Goal: Transaction & Acquisition: Book appointment/travel/reservation

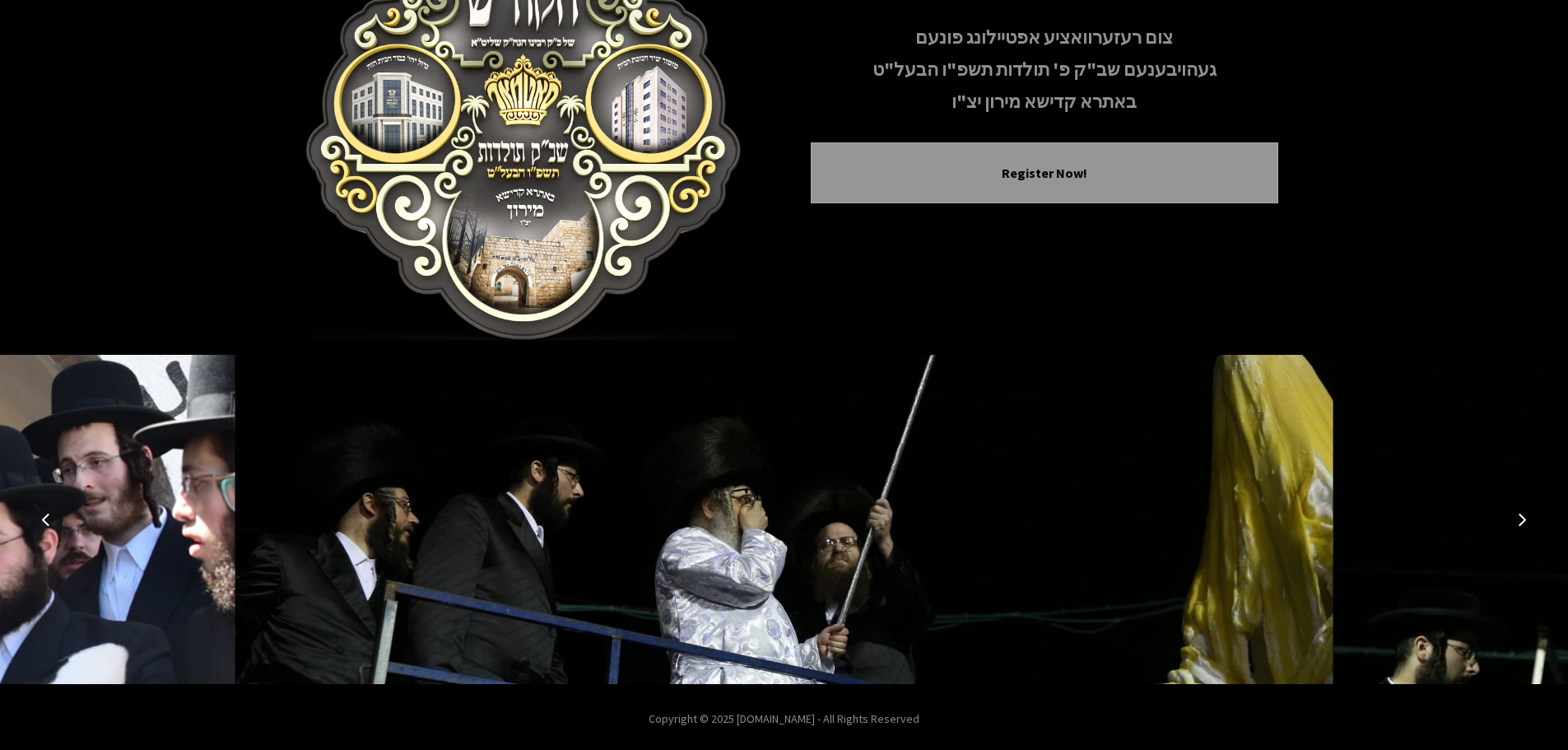
scroll to position [169, 0]
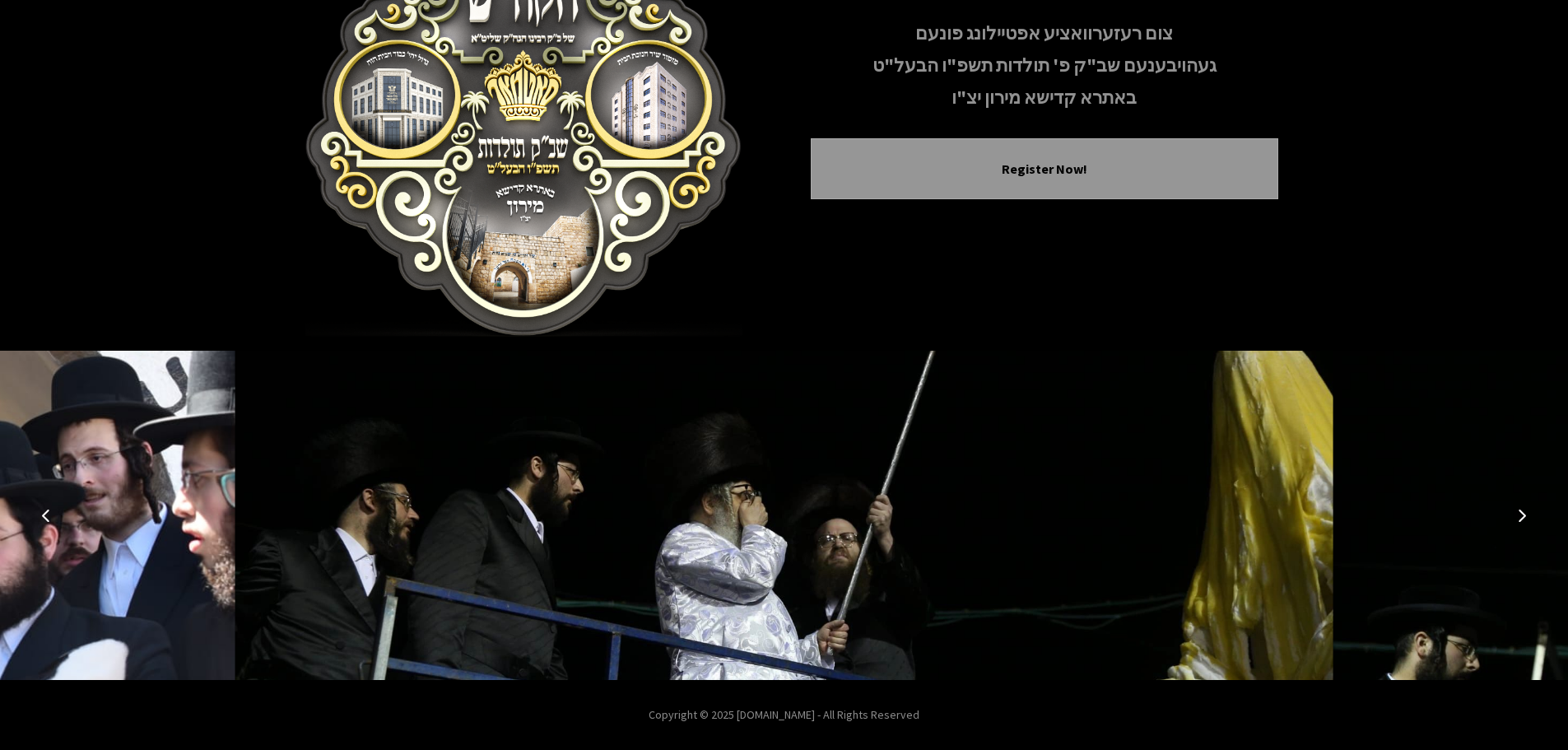
click at [1515, 512] on icon "Next image" at bounding box center [1522, 515] width 13 height 13
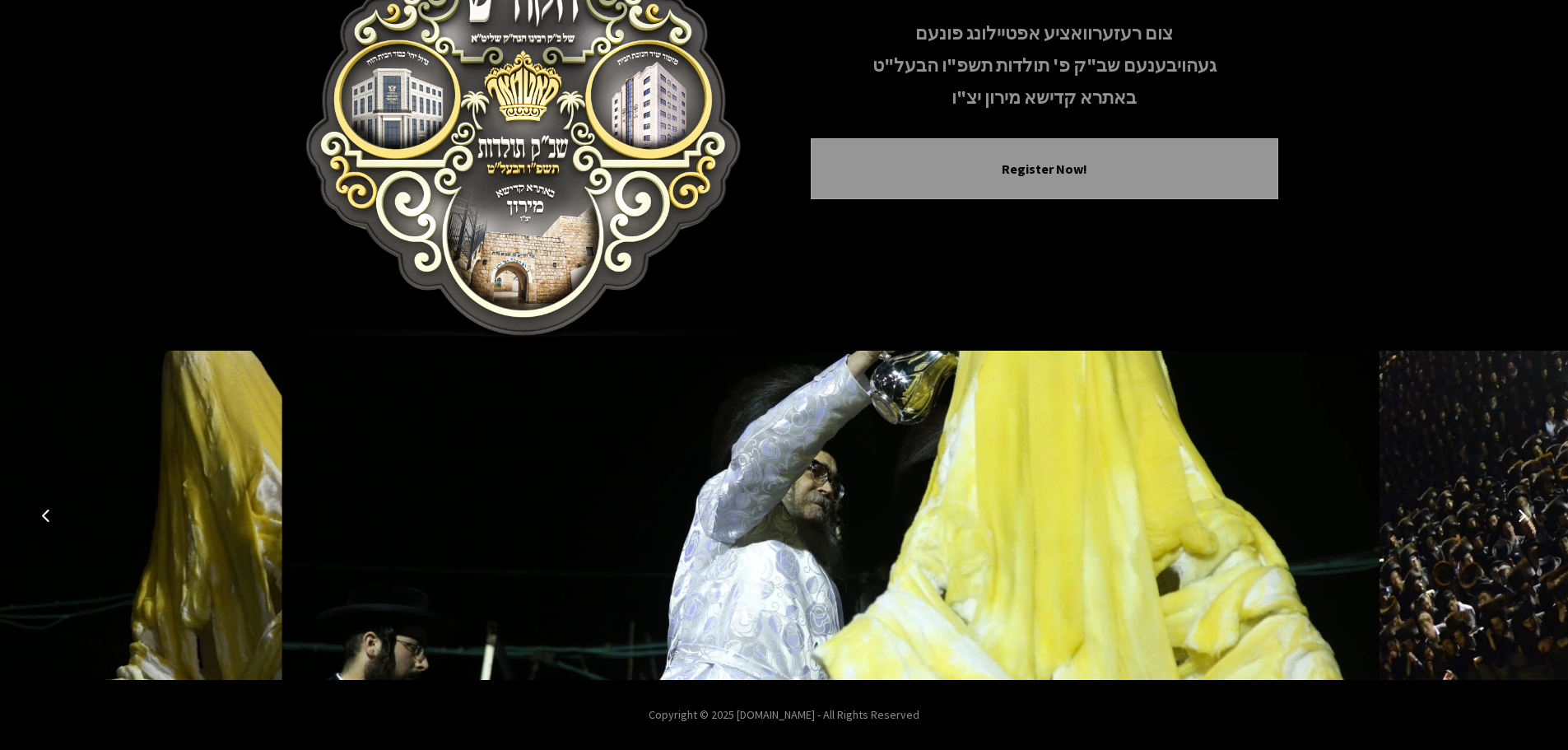
click at [1516, 512] on icon "Next image" at bounding box center [1522, 515] width 13 height 13
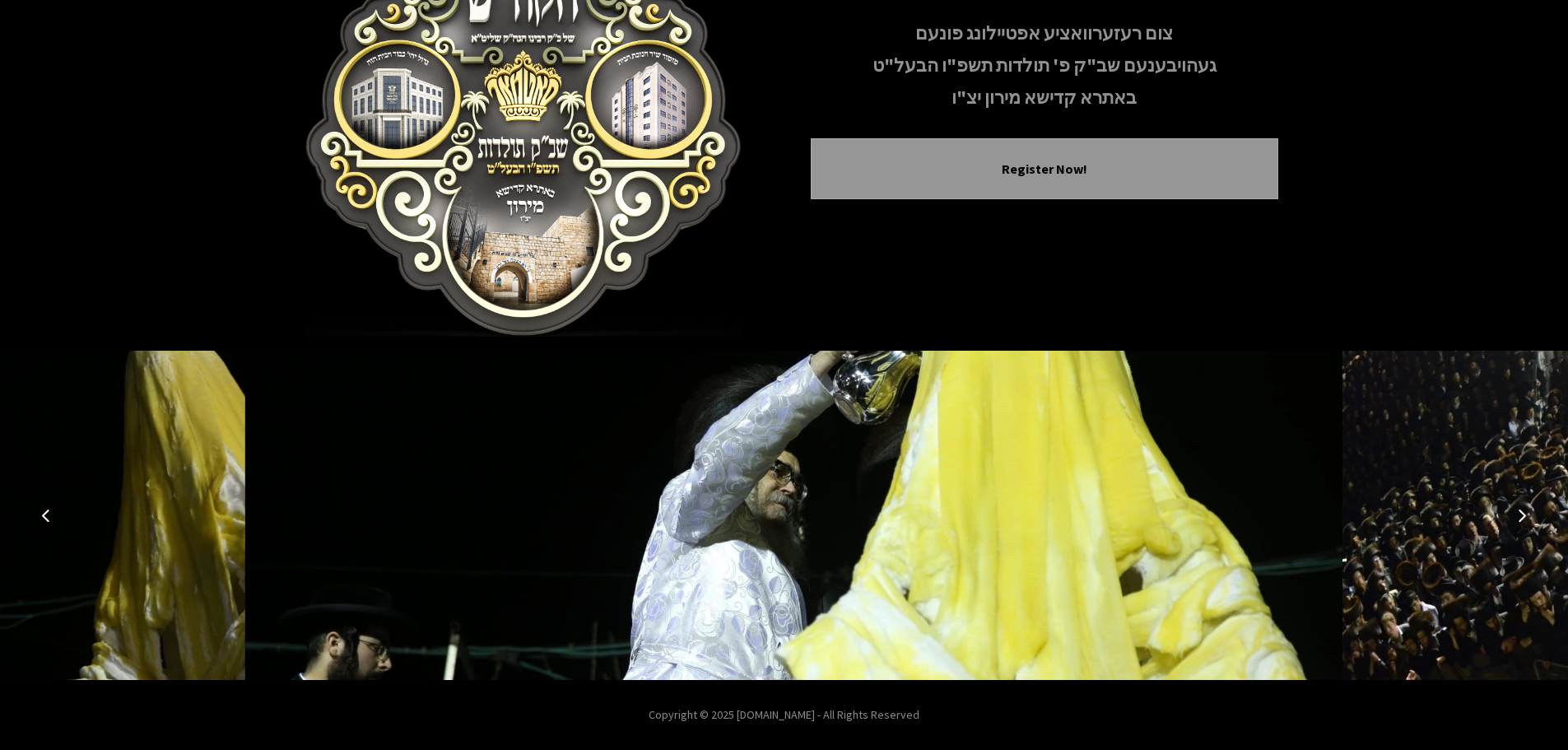
click at [1517, 511] on icon "Next image" at bounding box center [1522, 515] width 13 height 13
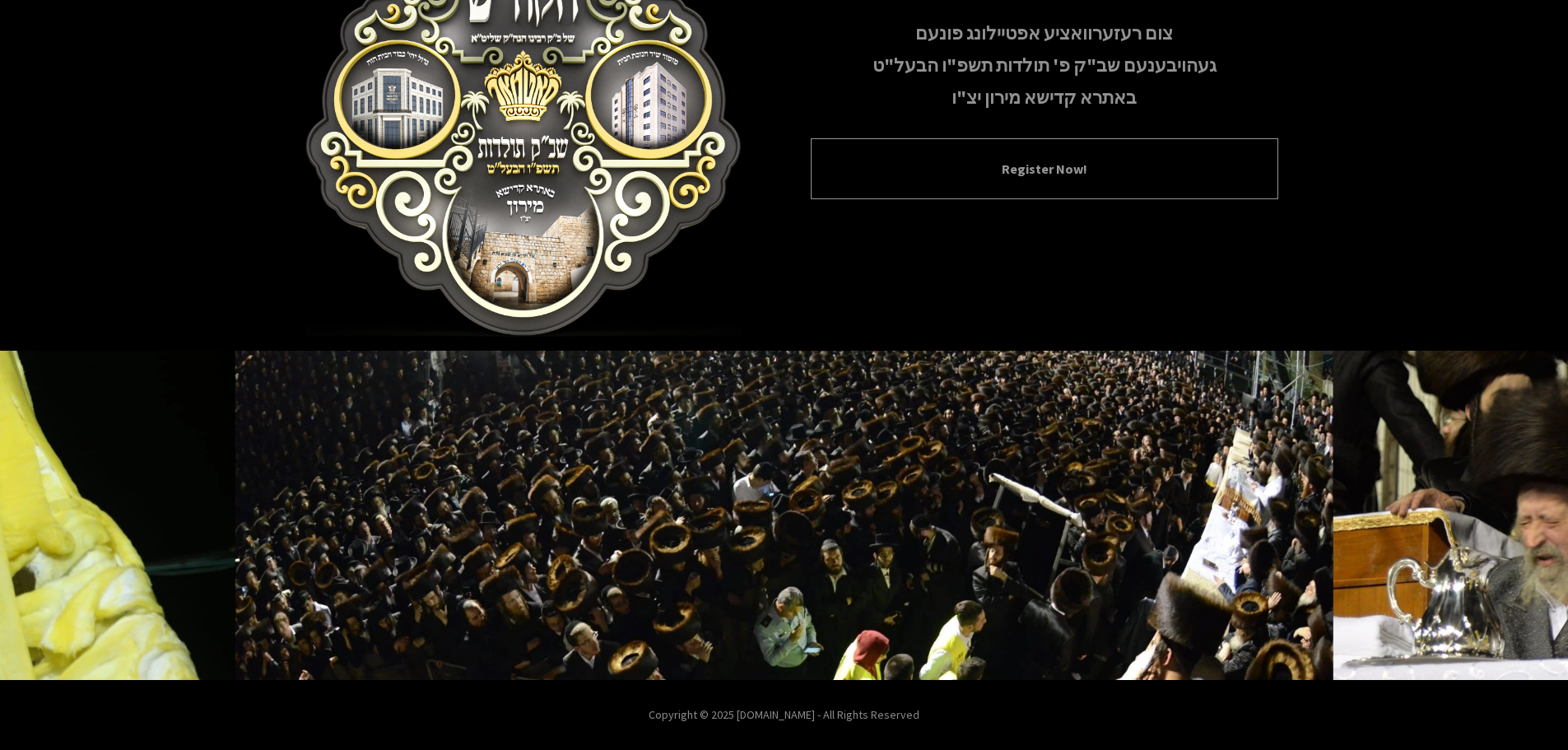
click at [1008, 169] on button "Register Now!" at bounding box center [1044, 168] width 426 height 20
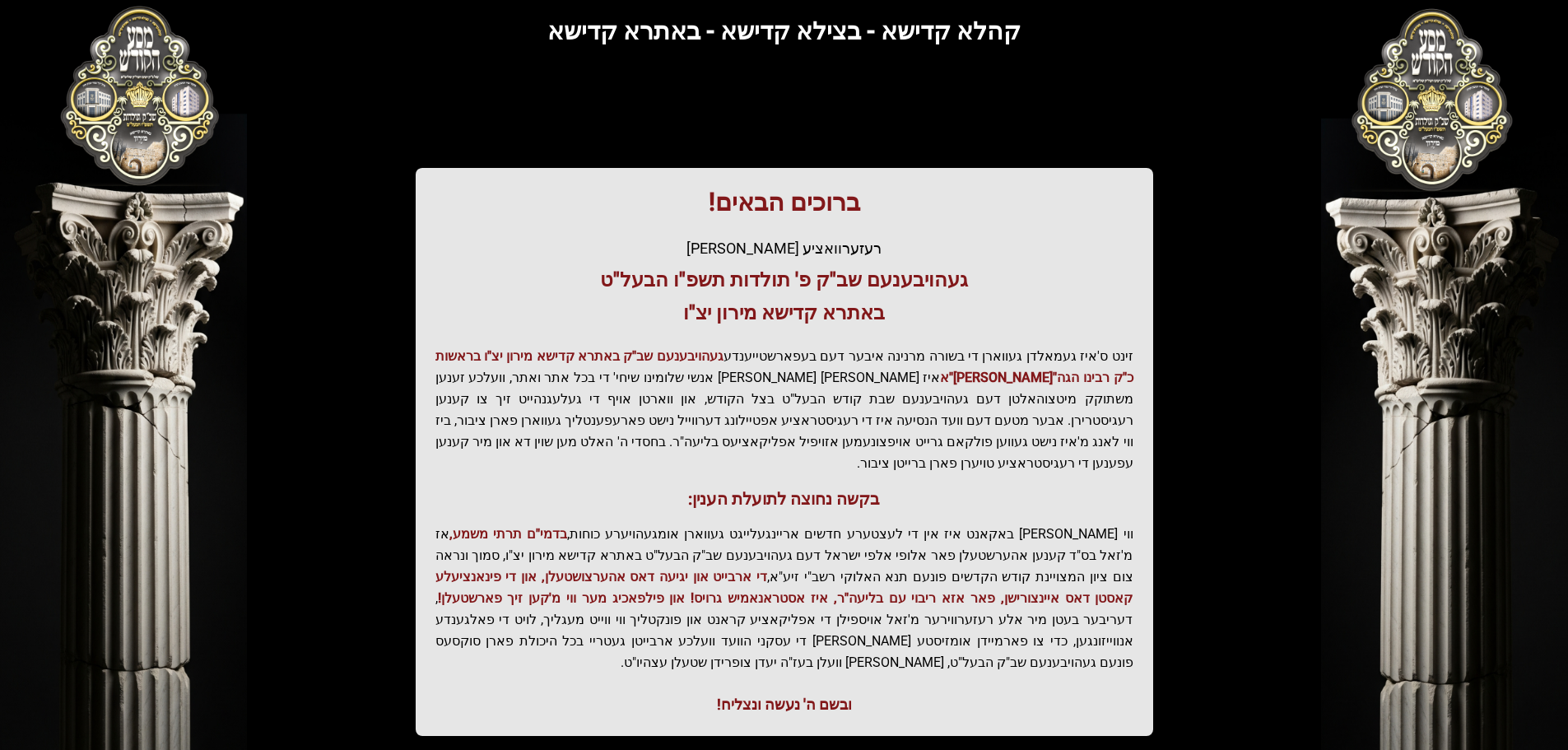
scroll to position [203, 0]
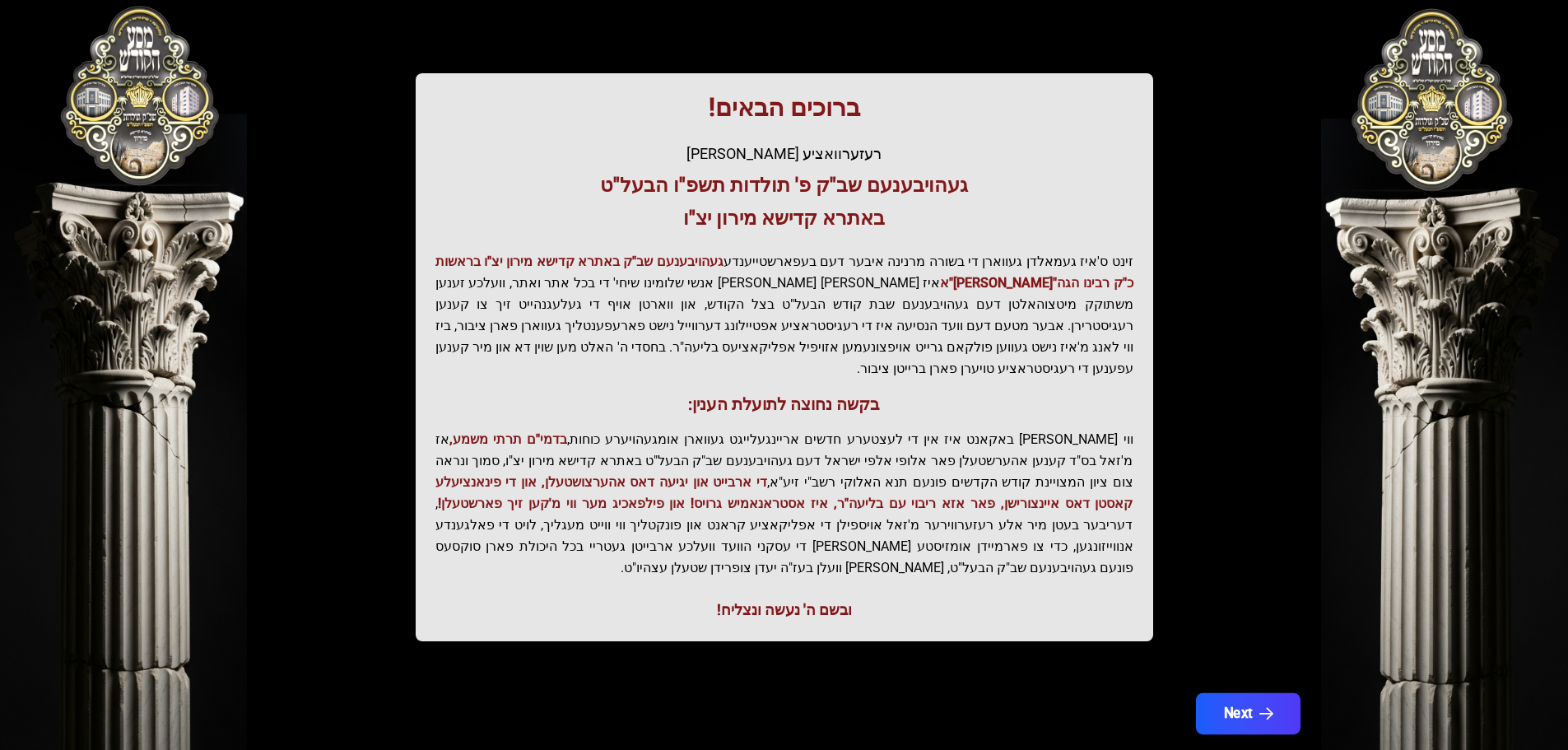
click at [1248, 693] on button "Next" at bounding box center [1247, 713] width 105 height 41
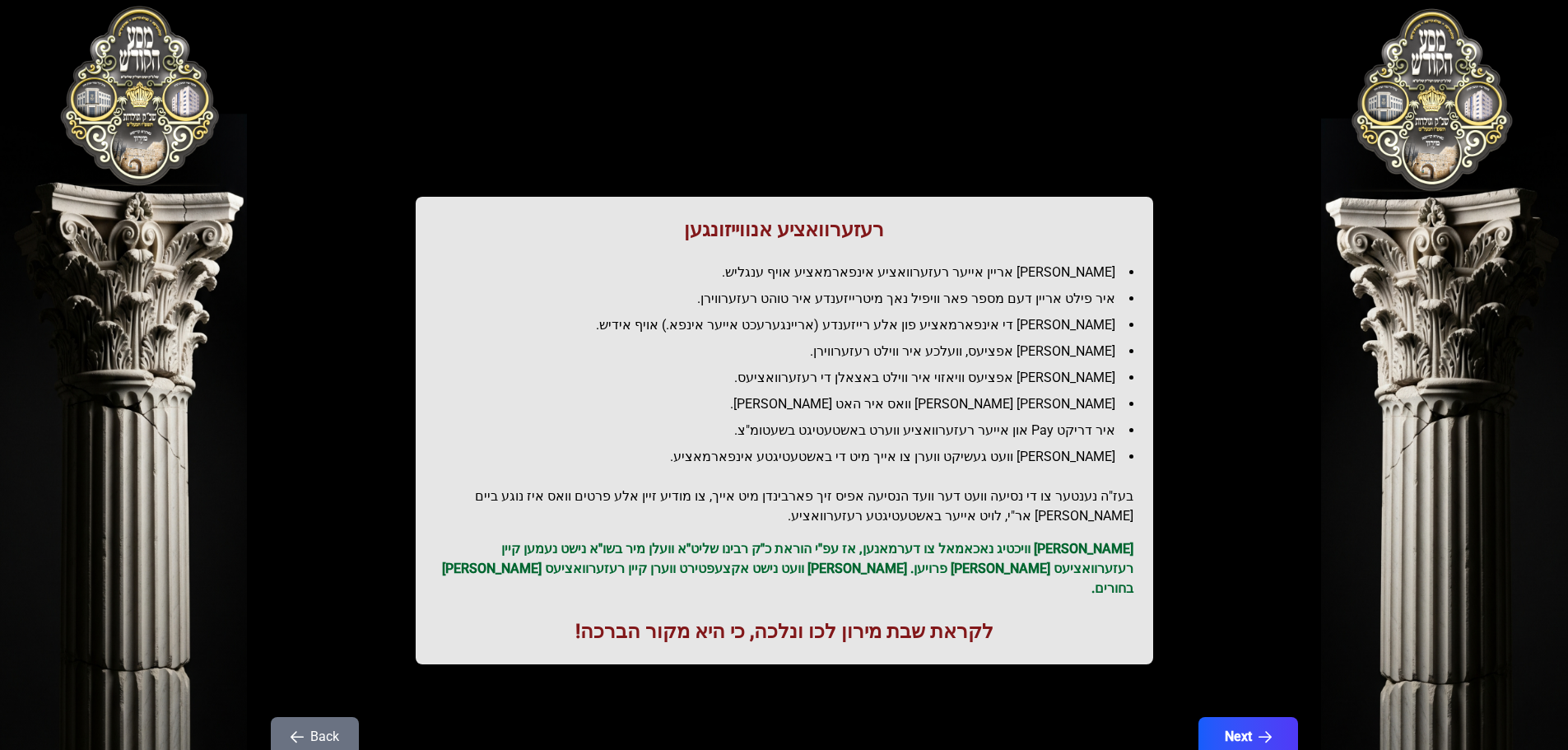
scroll to position [0, 0]
click at [1262, 731] on icon "button" at bounding box center [1265, 738] width 14 height 14
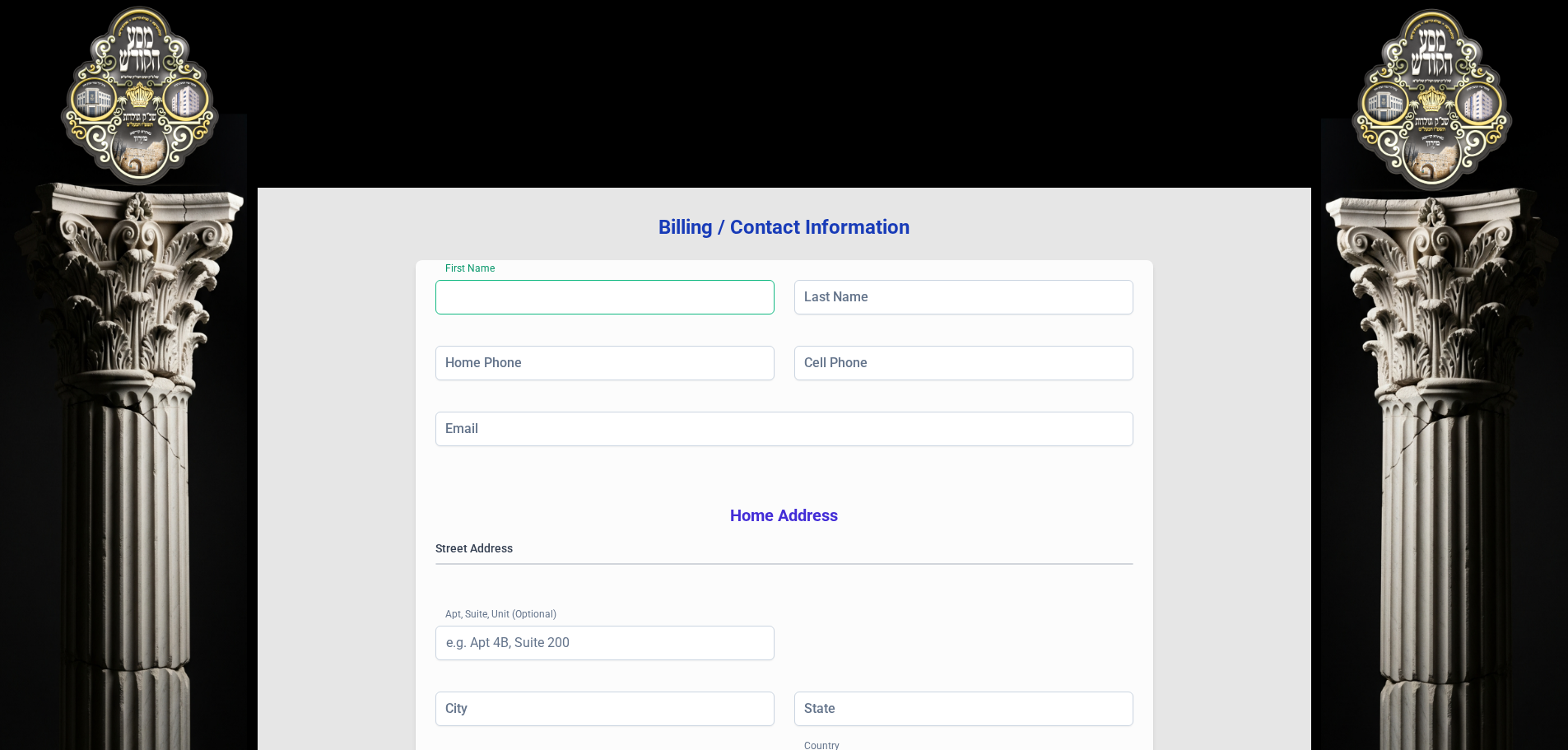
drag, startPoint x: 628, startPoint y: 286, endPoint x: 621, endPoint y: 300, distance: 15.7
click at [625, 300] on input "First Name" at bounding box center [605, 297] width 339 height 35
type input "[PERSON_NAME]"
type input "[PHONE_NUMBER]"
type input "[EMAIL_ADDRESS][DOMAIN_NAME]"
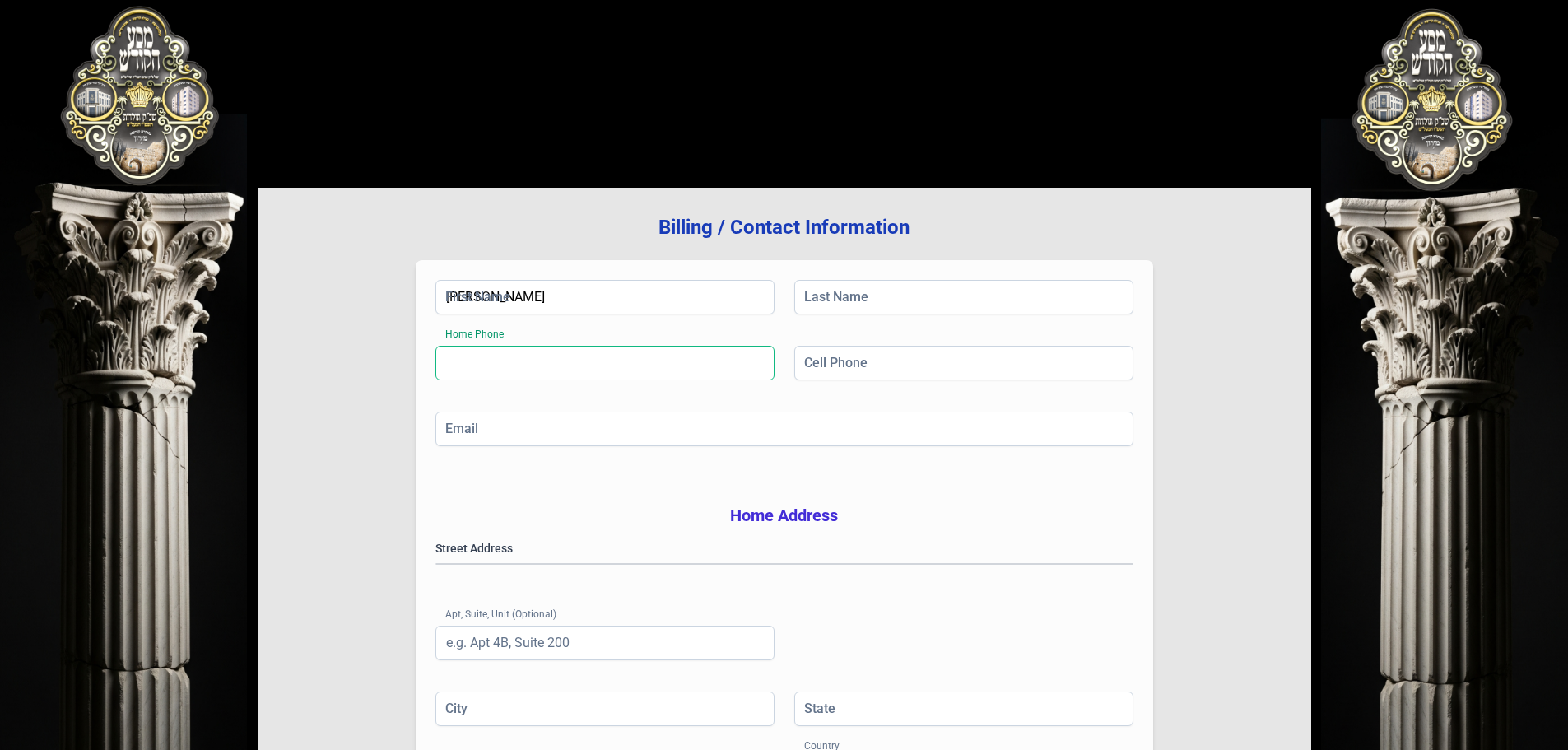
type input "Unit 412"
type input "Monroe"
type input "NY"
type input "10950"
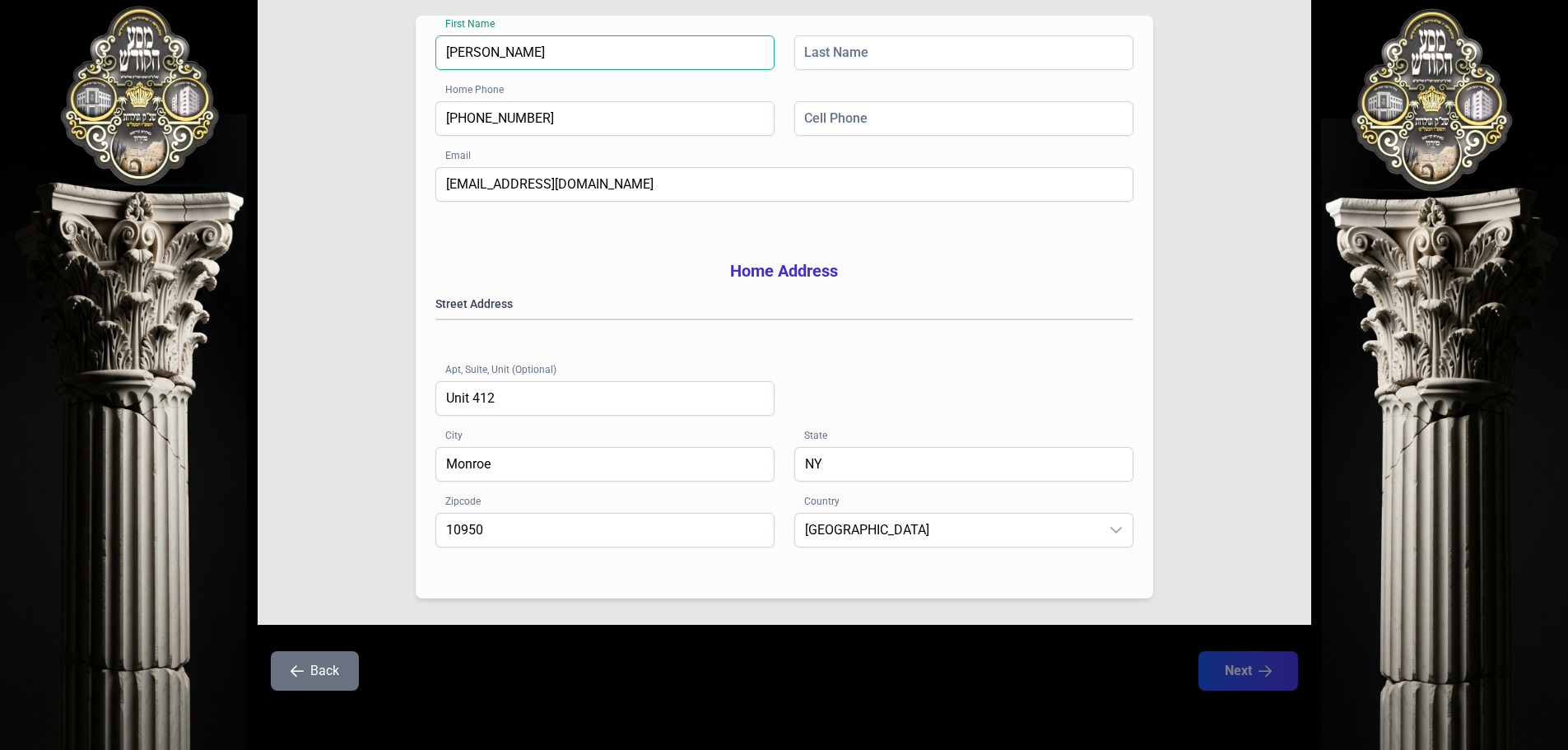
scroll to position [269, 0]
click at [436, 319] on gmp-place-autocomplete at bounding box center [436, 319] width 0 height 0
type input "[PERSON_NAME]"
click at [901, 36] on input "Last Name" at bounding box center [963, 53] width 339 height 35
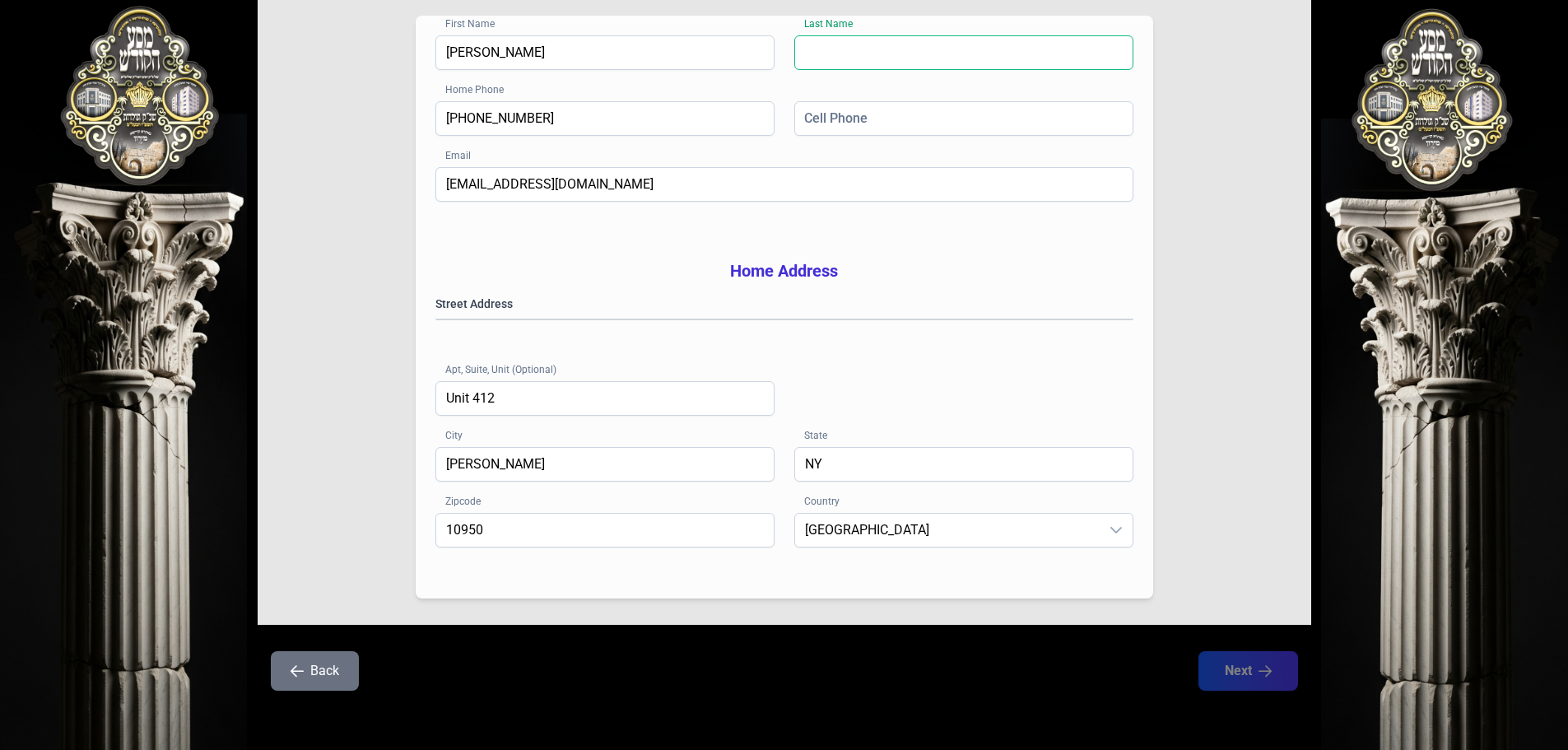
type input "[PERSON_NAME]"
type input "Monroe"
drag, startPoint x: 892, startPoint y: 78, endPoint x: 892, endPoint y: 93, distance: 15.0
click at [892, 101] on input "Cell Phone" at bounding box center [963, 118] width 339 height 35
type input "[PHONE_NUMBER]"
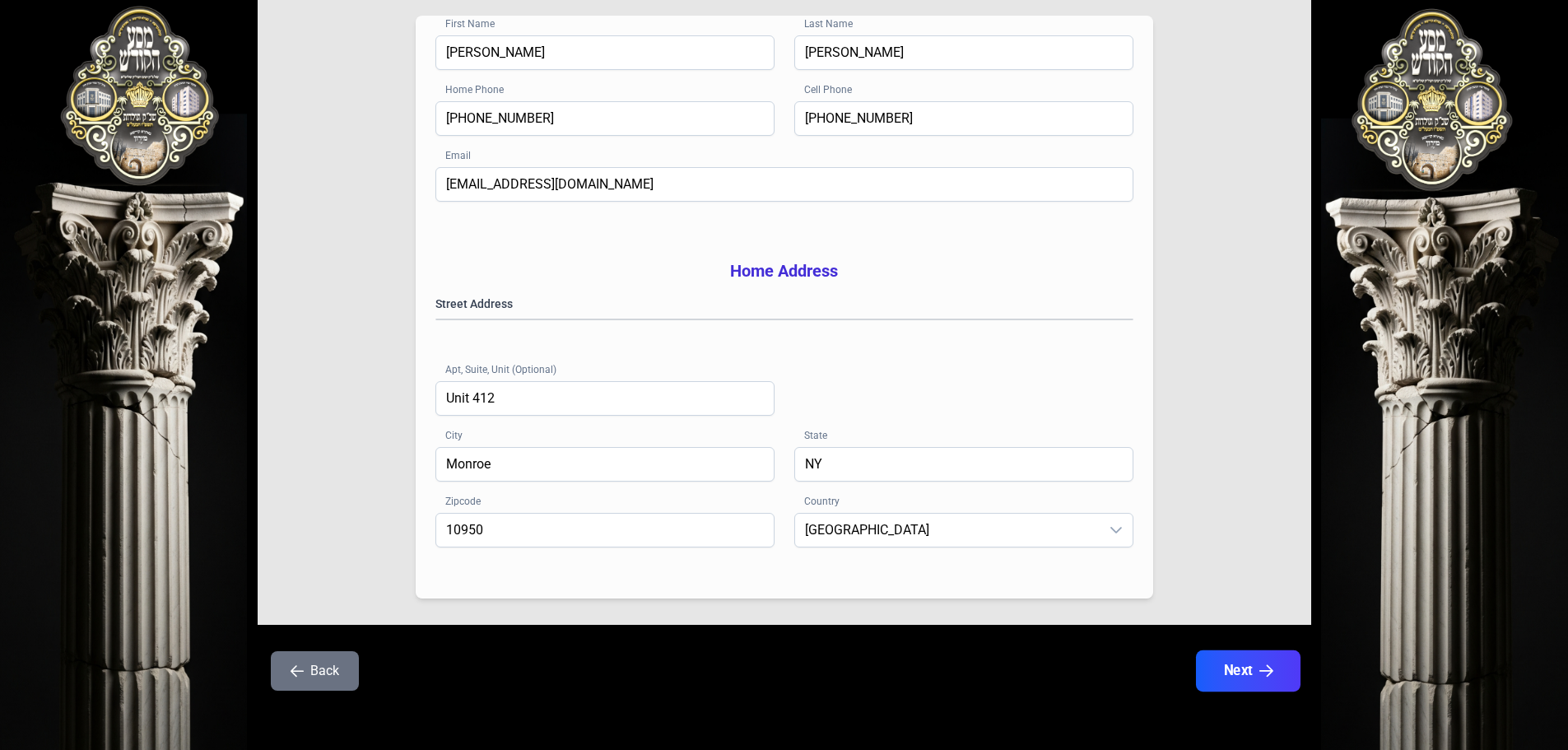
click at [1257, 690] on button "Next" at bounding box center [1247, 670] width 105 height 41
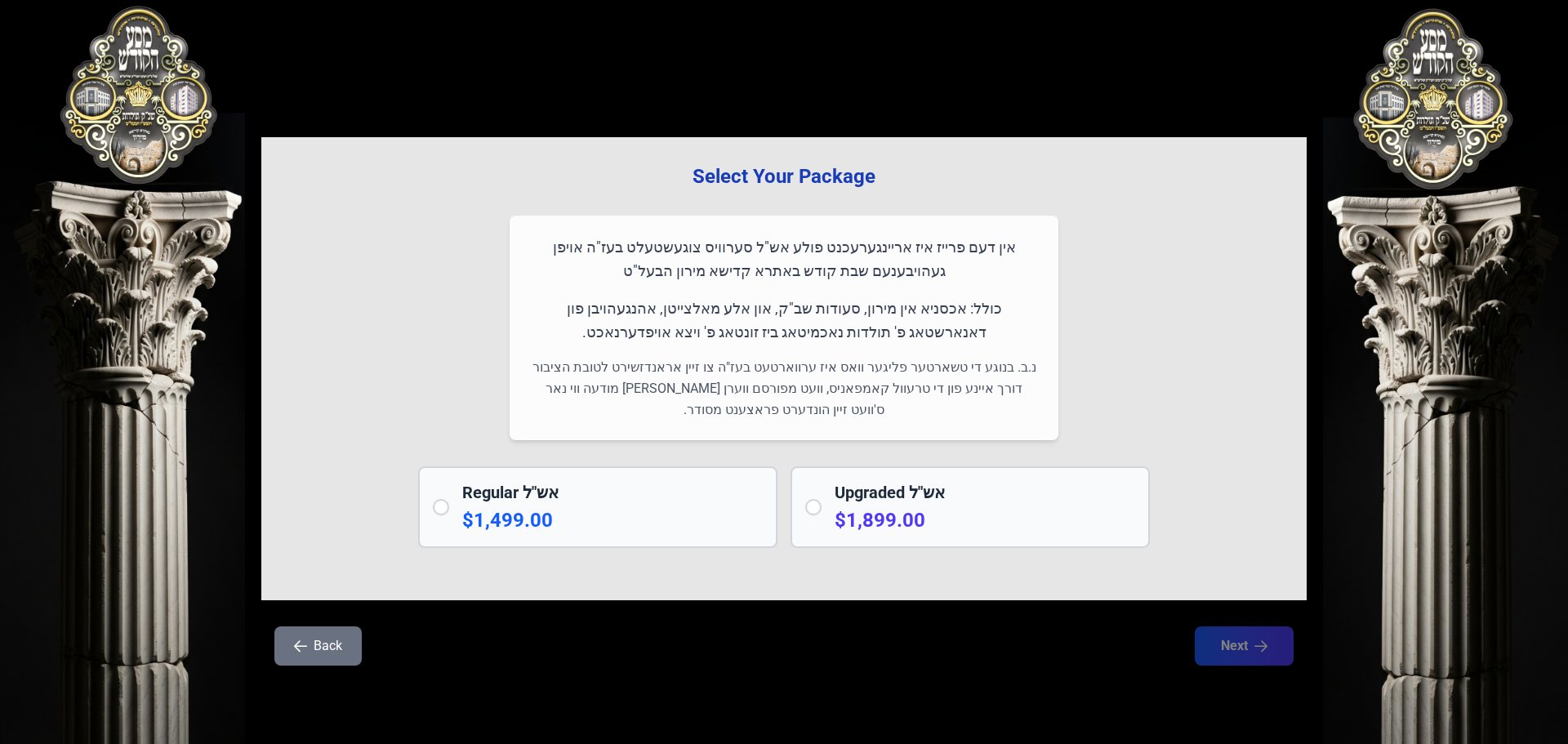
drag, startPoint x: 446, startPoint y: 507, endPoint x: 480, endPoint y: 509, distance: 34.1
click at [449, 507] on div "Regular אש"ל $1,499.00" at bounding box center [597, 507] width 360 height 82
radio input "true"
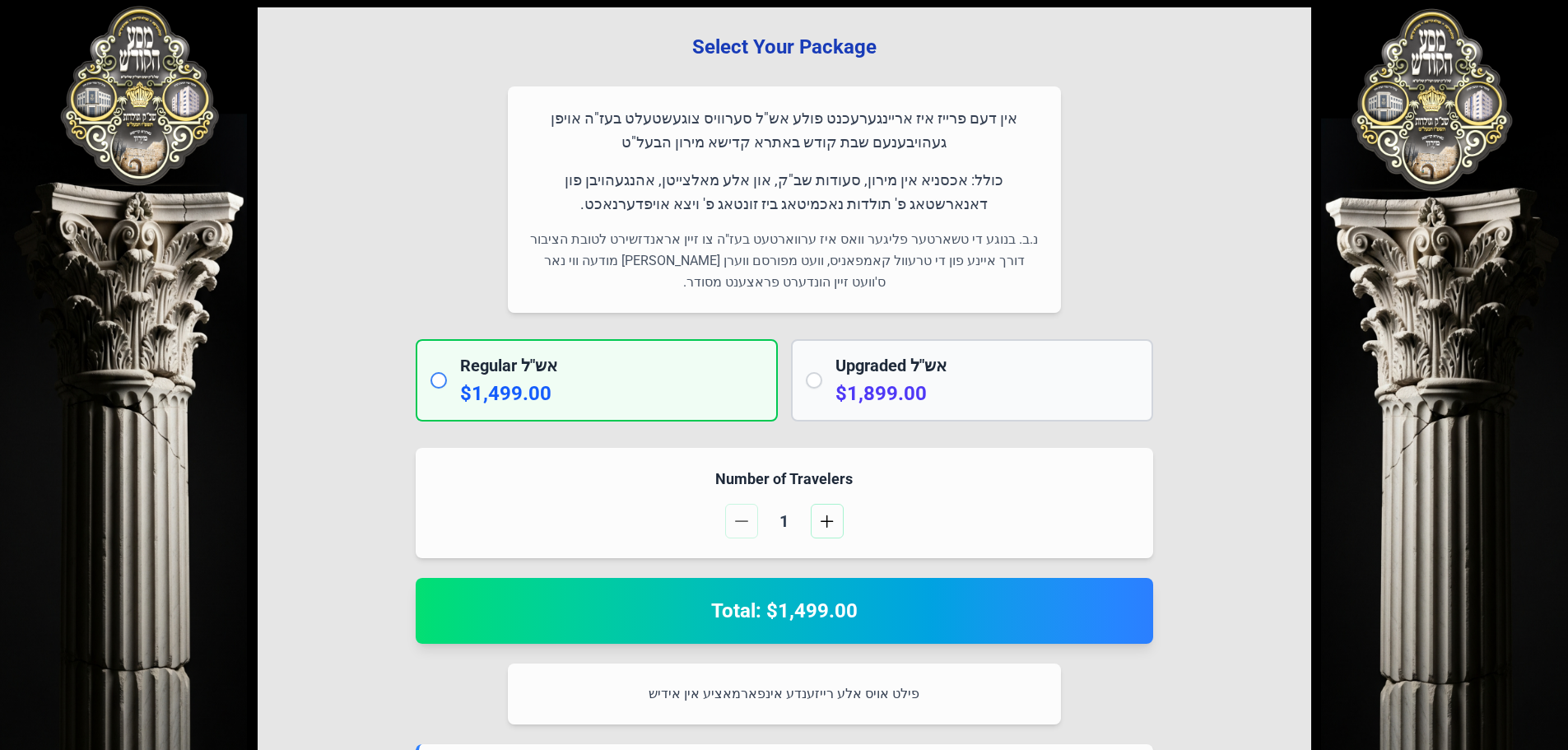
scroll to position [329, 0]
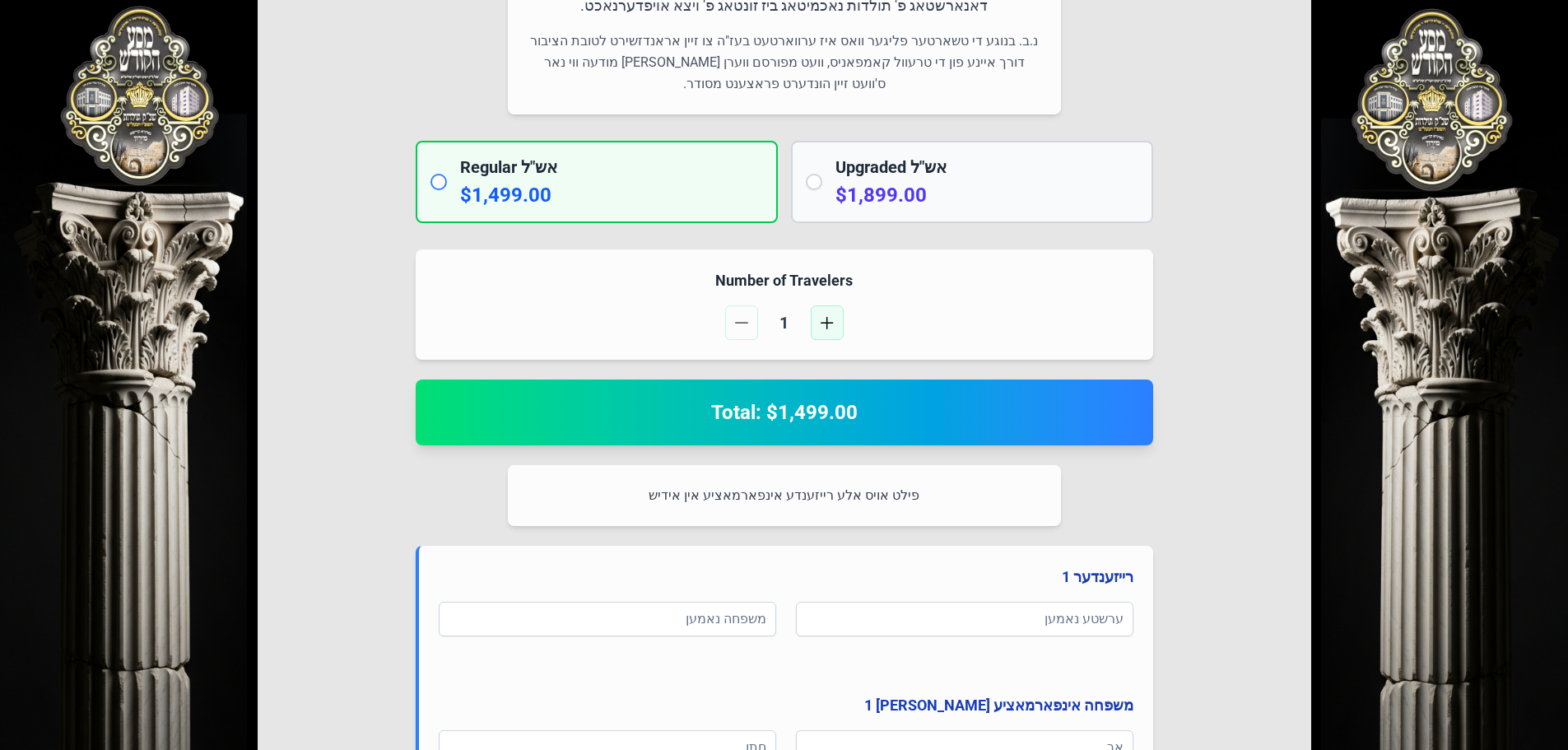
click at [835, 326] on button "button" at bounding box center [827, 323] width 33 height 35
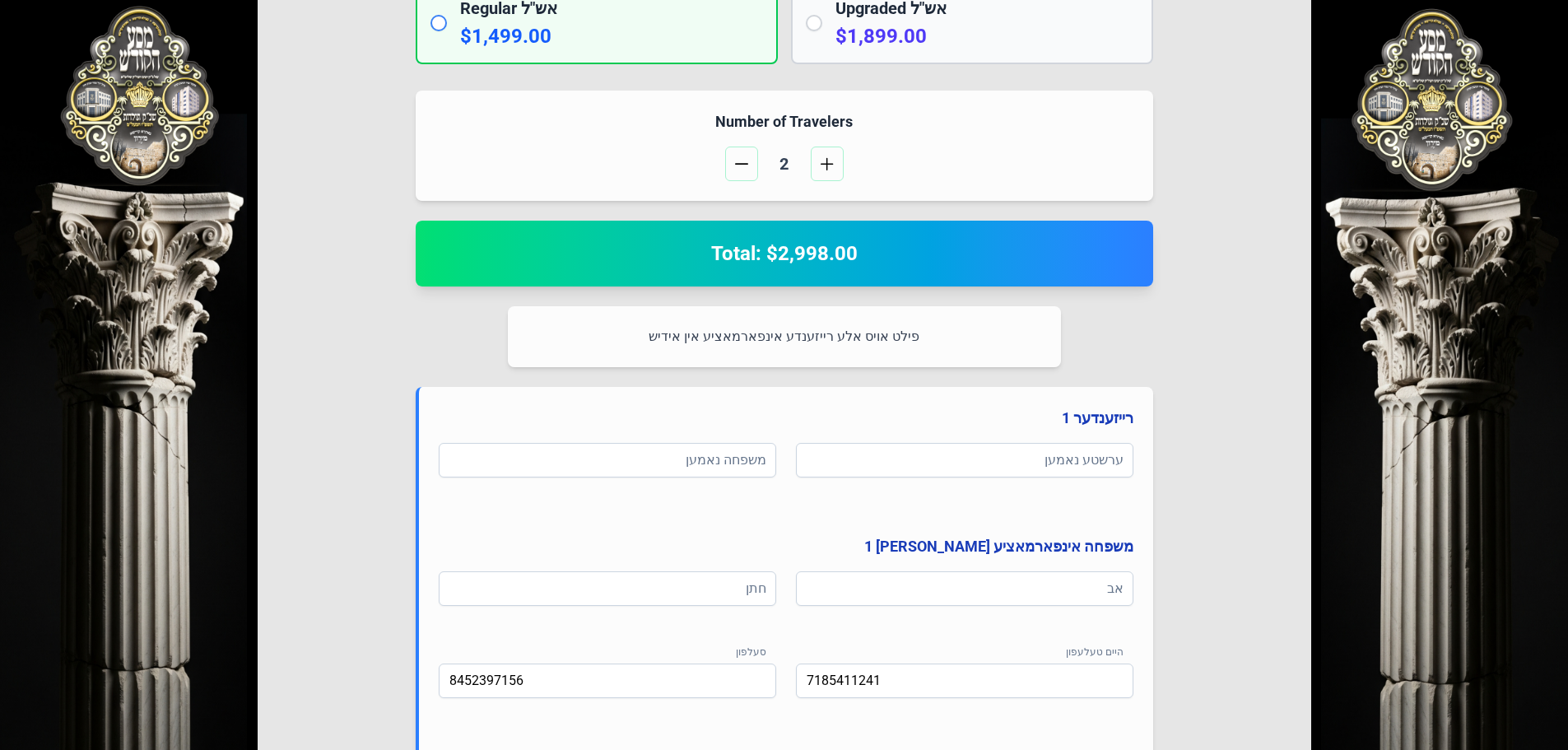
scroll to position [659, 0]
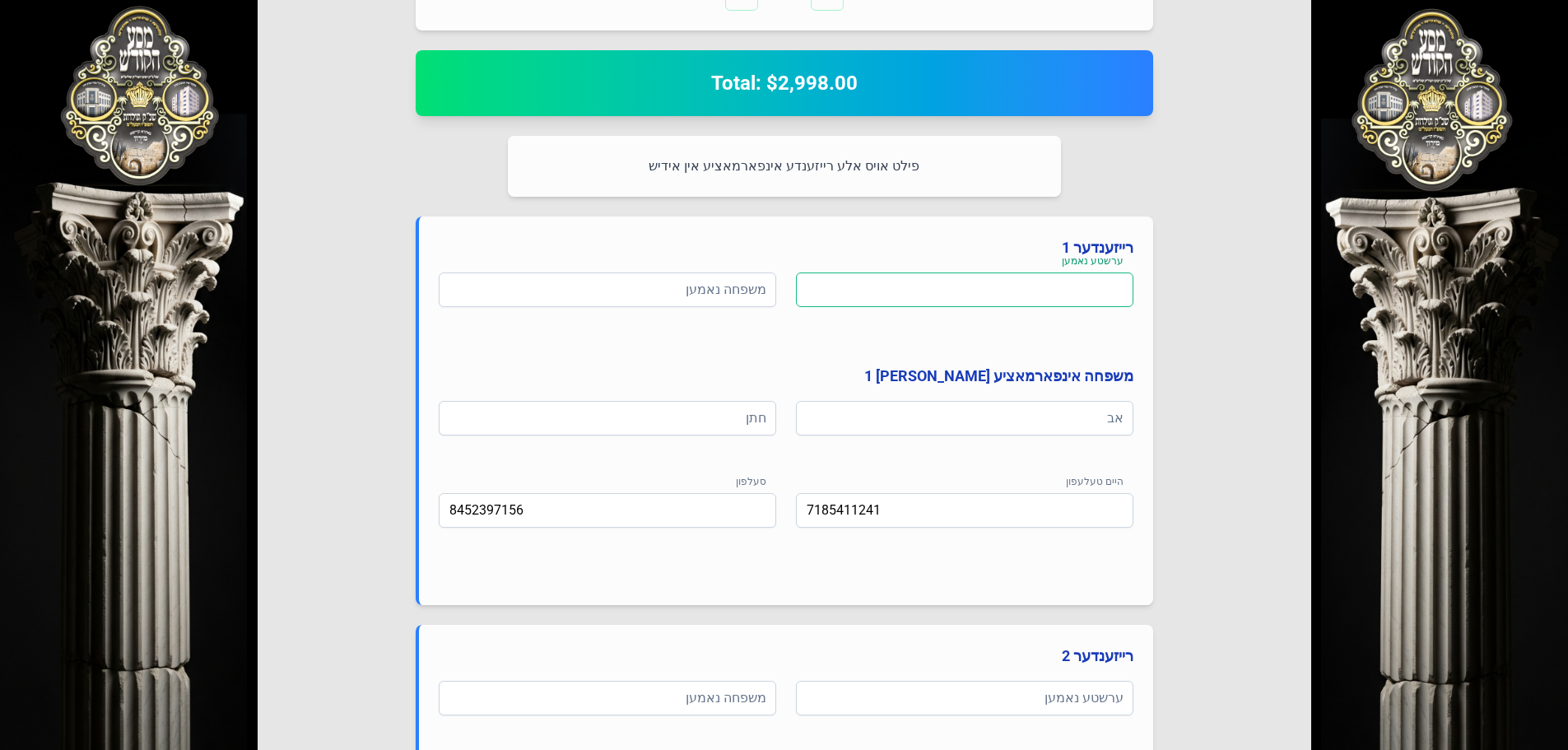
click at [911, 295] on input at bounding box center [964, 289] width 337 height 35
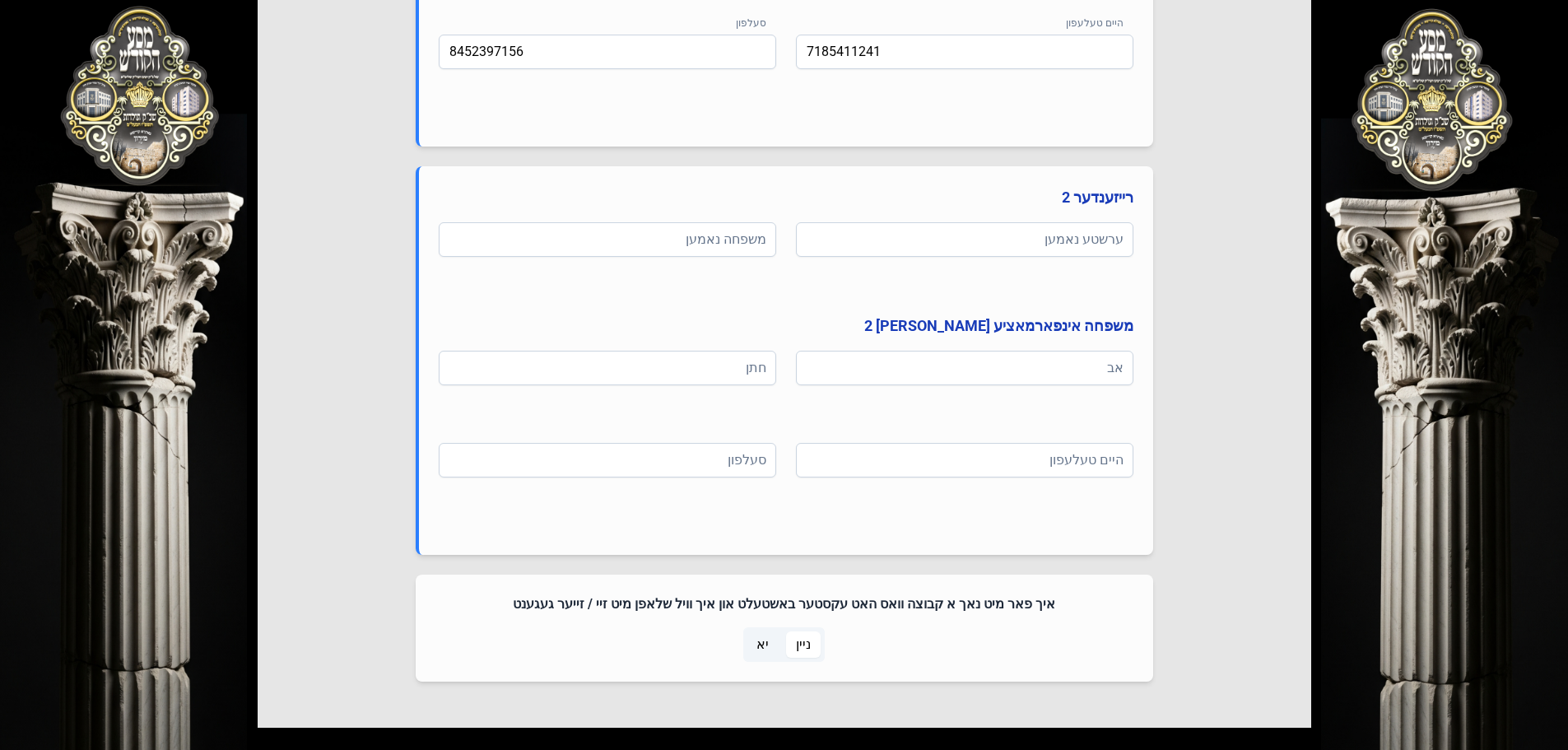
scroll to position [1220, 0]
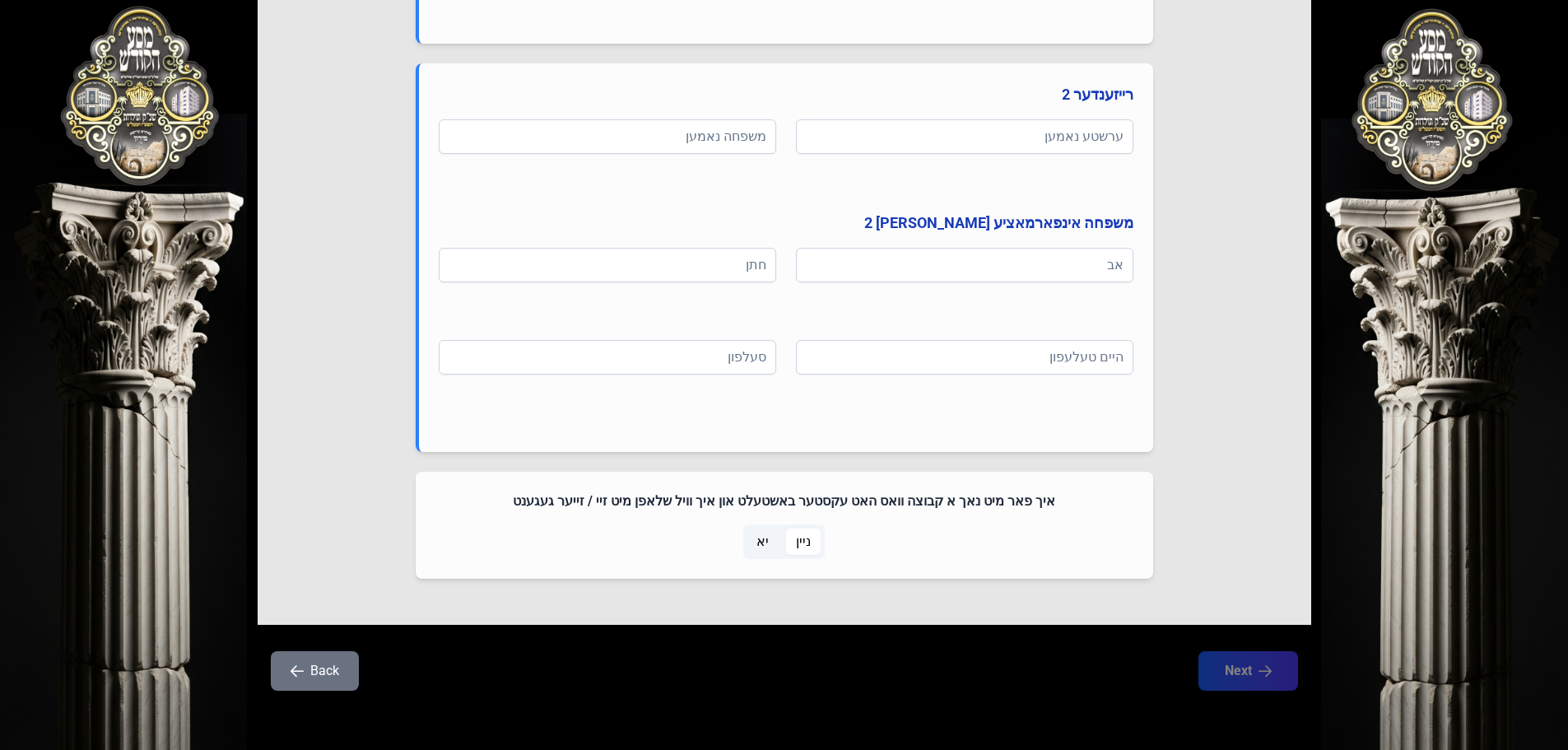
click at [745, 538] on p-togglebutton "יא" at bounding box center [762, 541] width 39 height 35
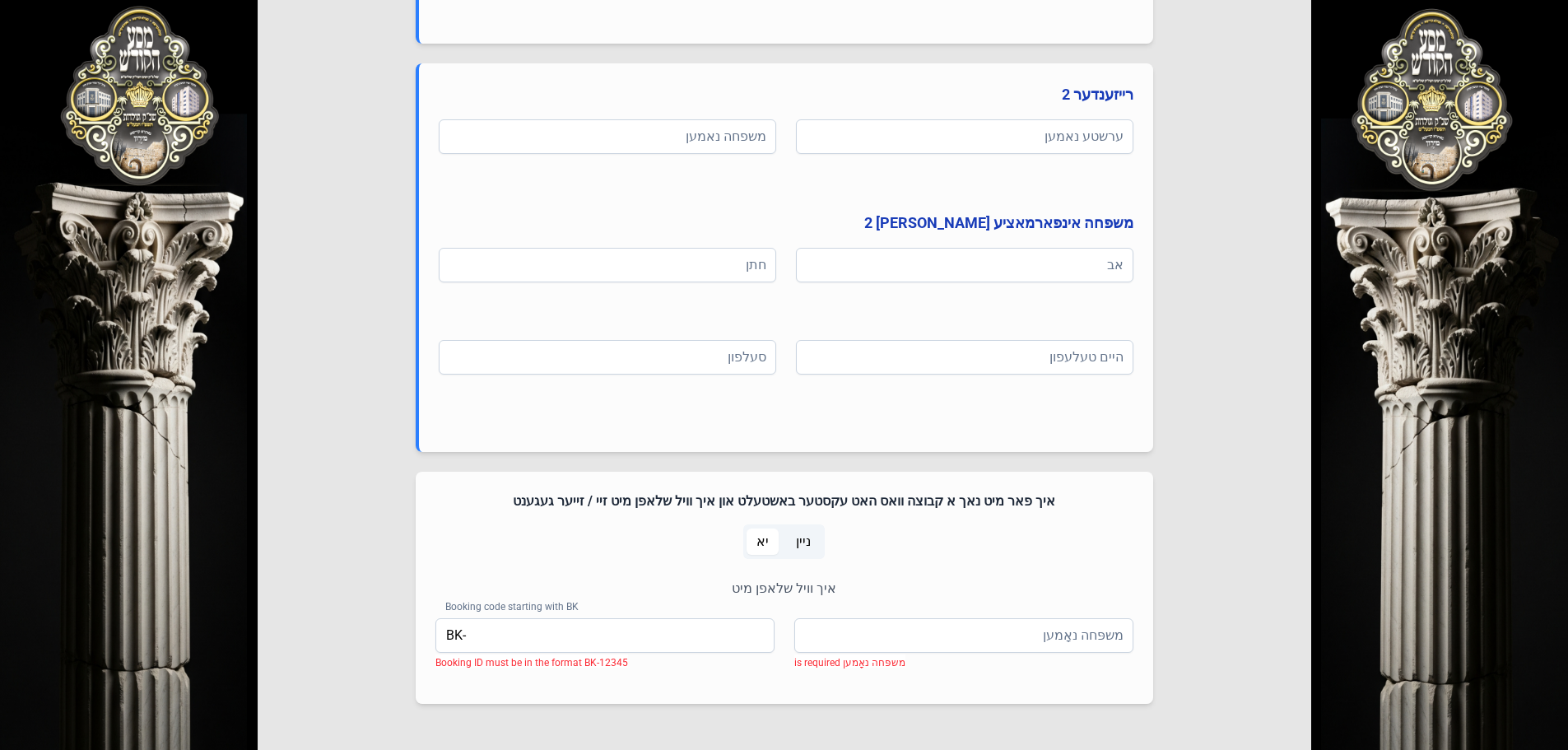
click at [804, 539] on span "ניין" at bounding box center [803, 541] width 14 height 20
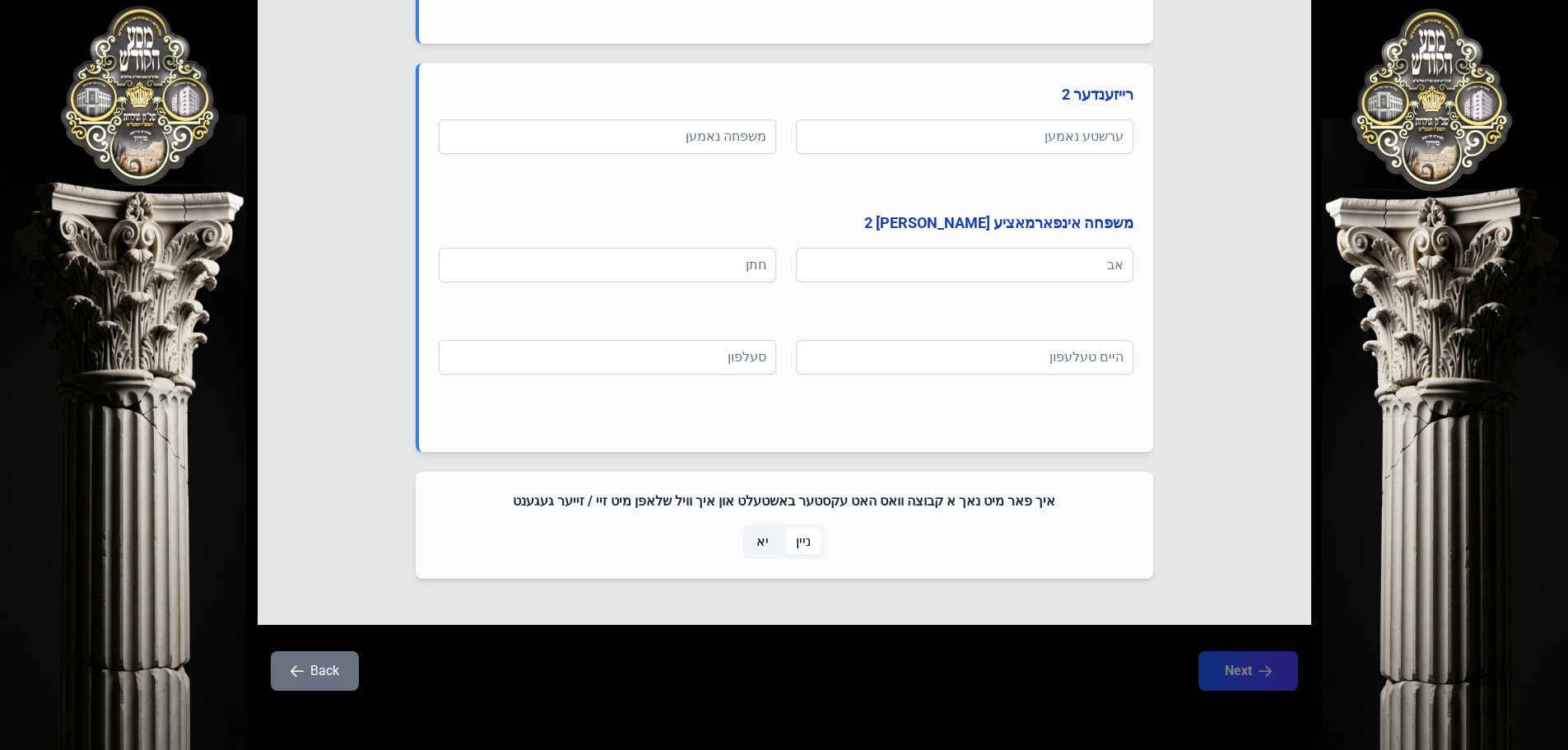
click at [777, 540] on span "יא" at bounding box center [762, 541] width 32 height 26
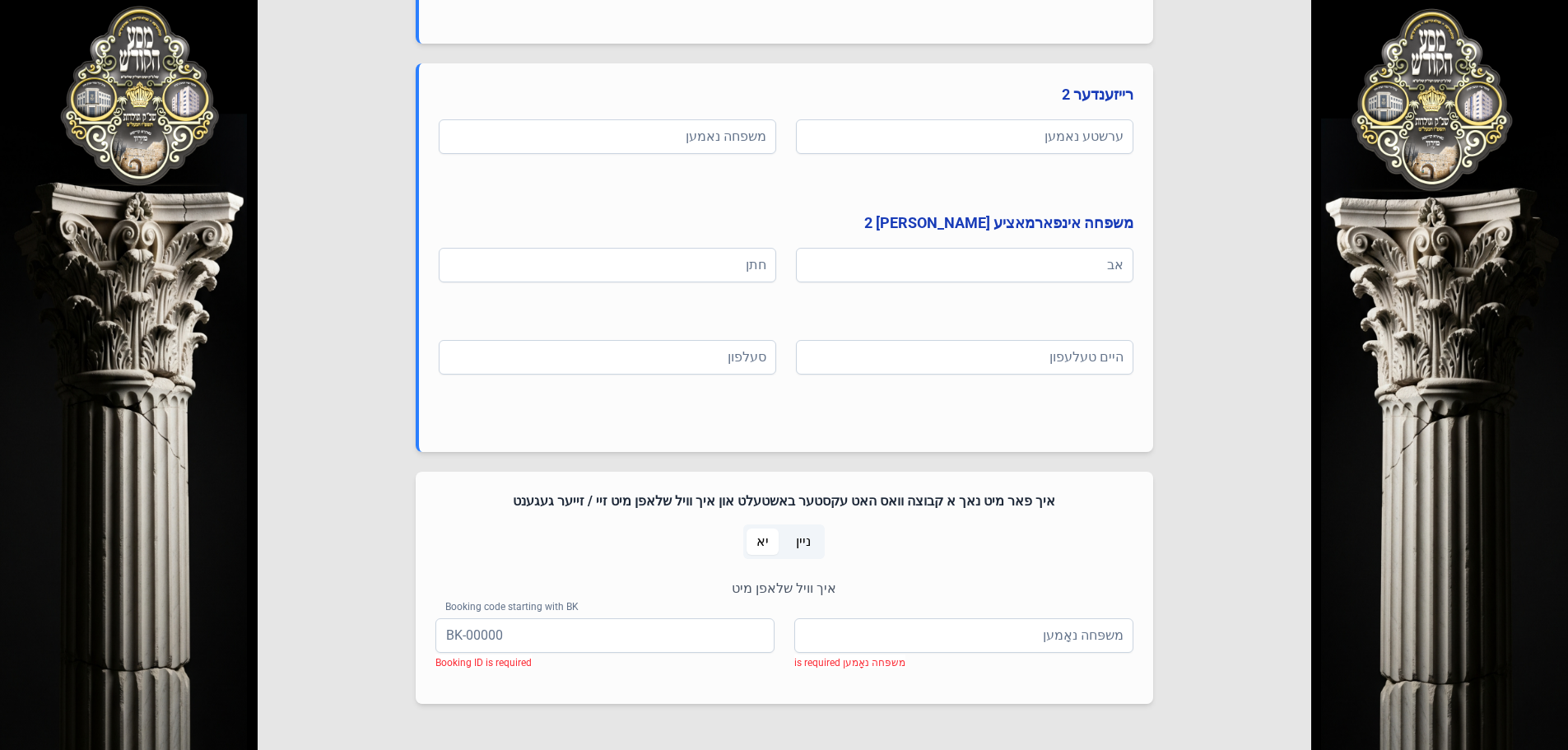
click at [809, 539] on span "ניין" at bounding box center [804, 541] width 35 height 26
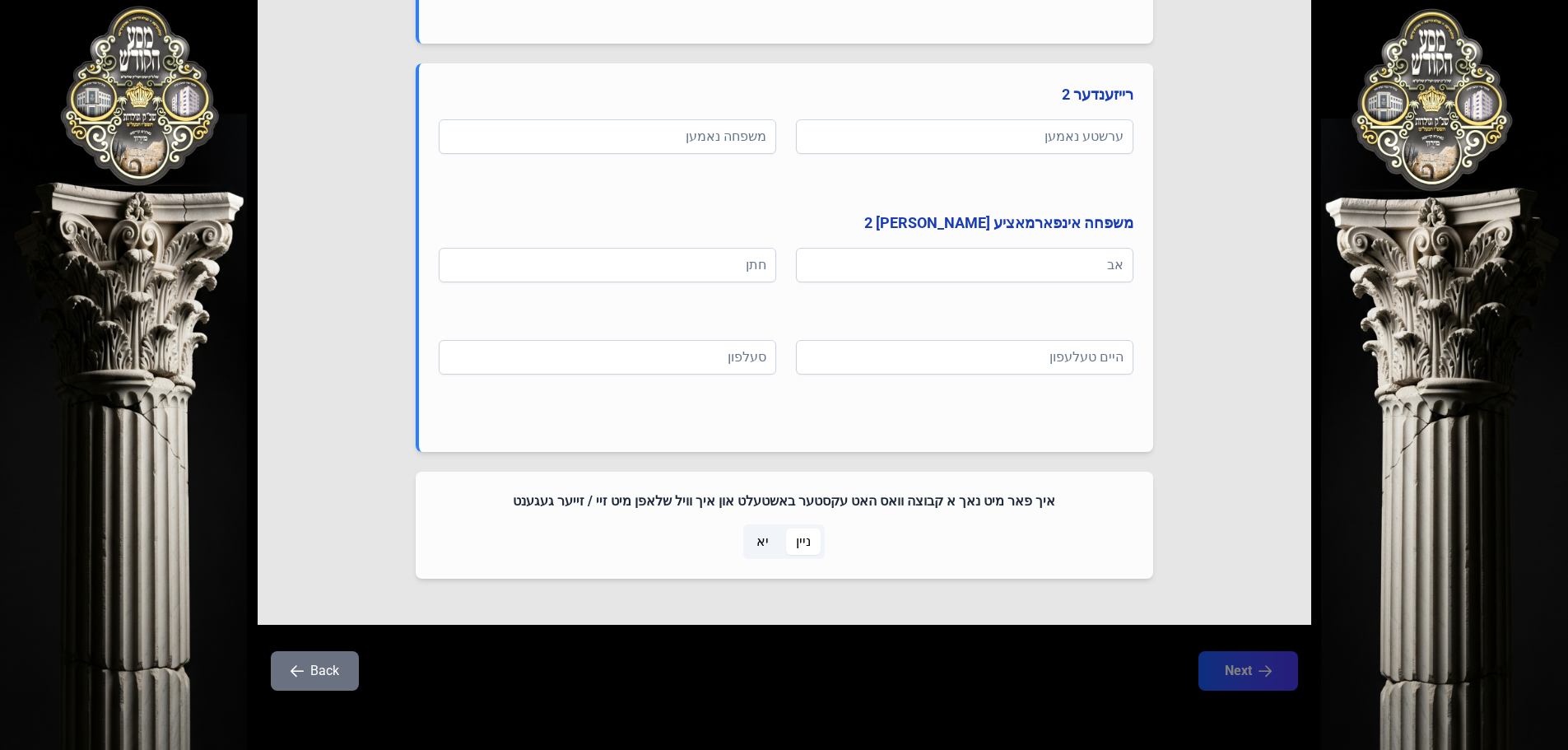
click at [773, 540] on span "יא" at bounding box center [762, 541] width 32 height 26
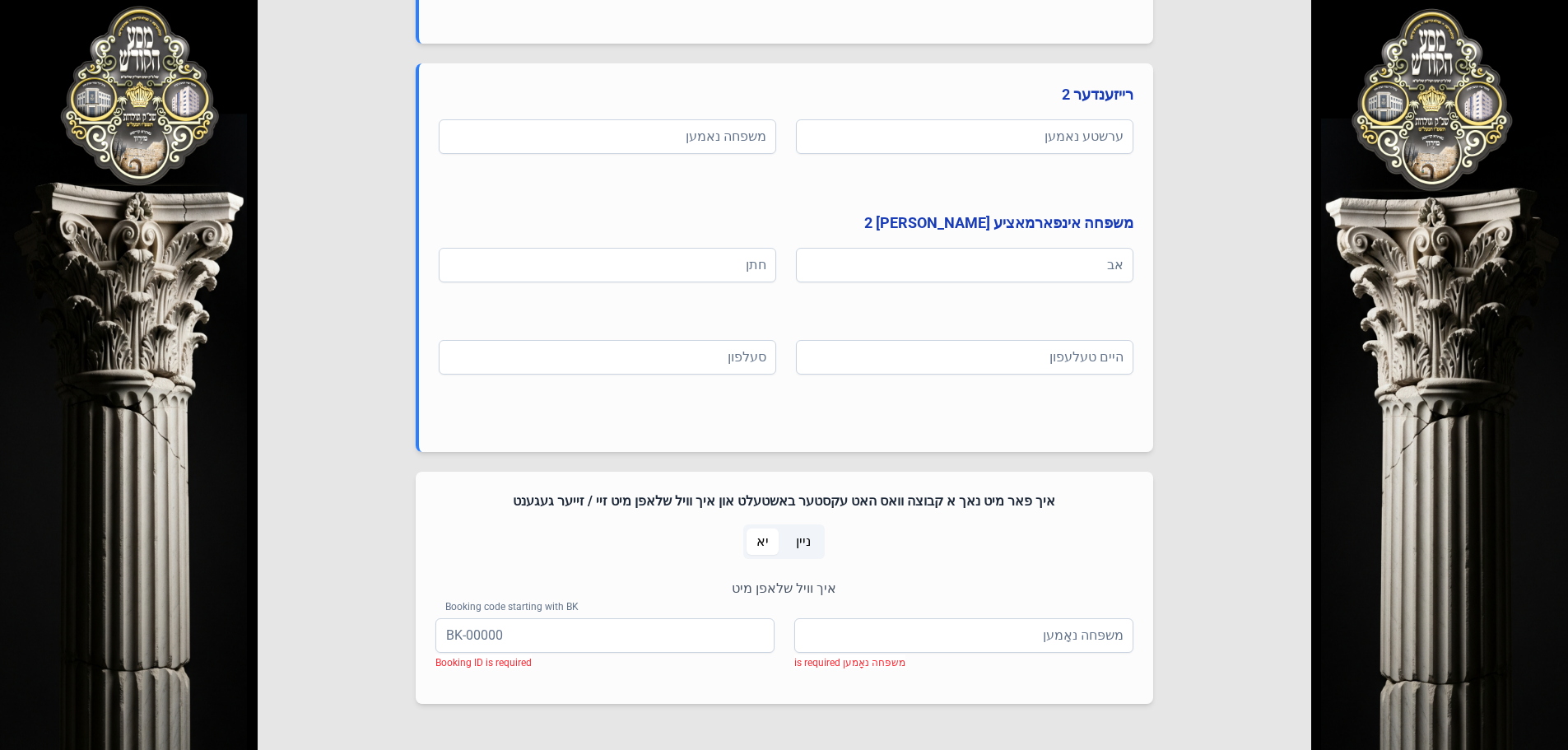
drag, startPoint x: 812, startPoint y: 544, endPoint x: 885, endPoint y: 546, distance: 73.0
click at [819, 546] on span "ניין" at bounding box center [804, 541] width 35 height 26
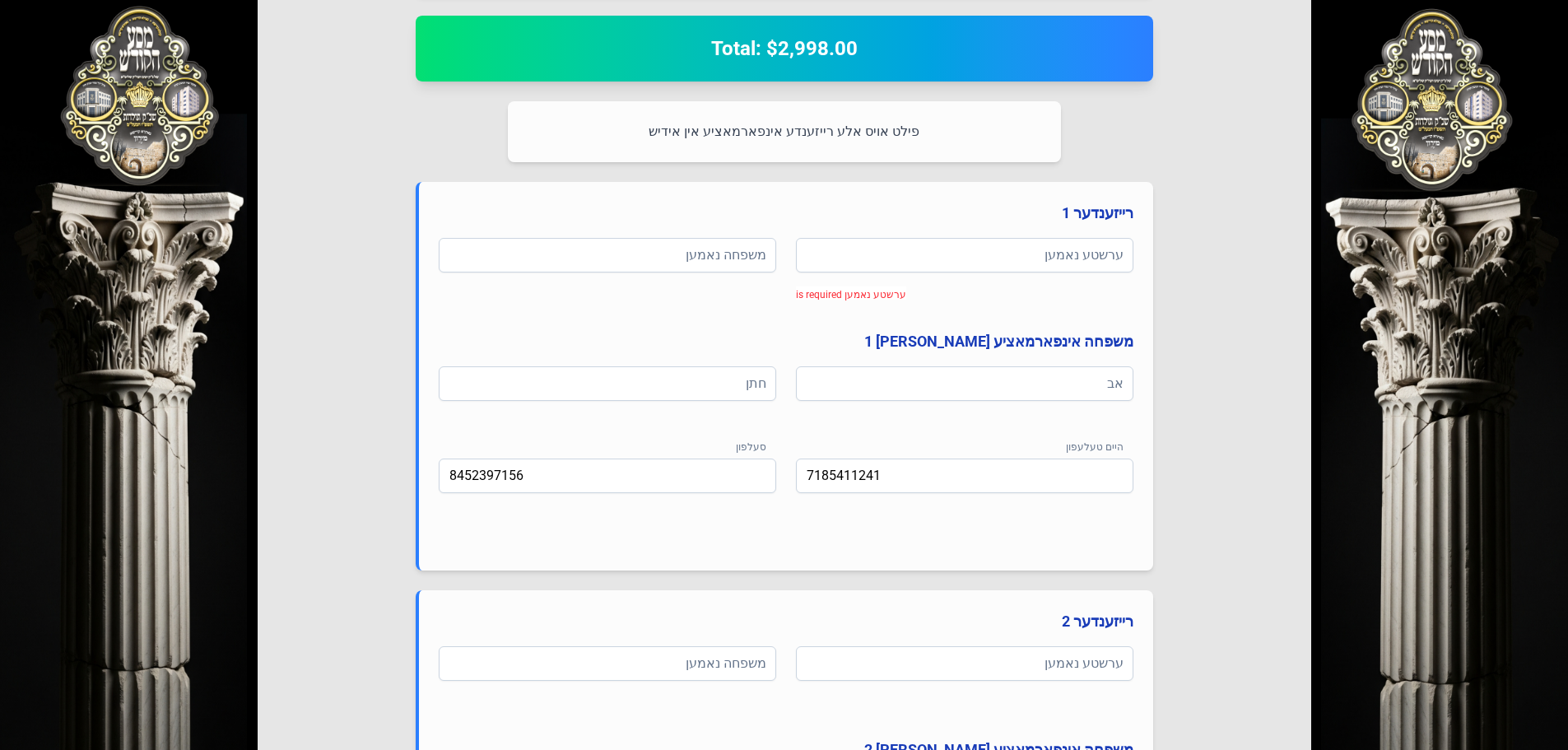
scroll to position [479, 0]
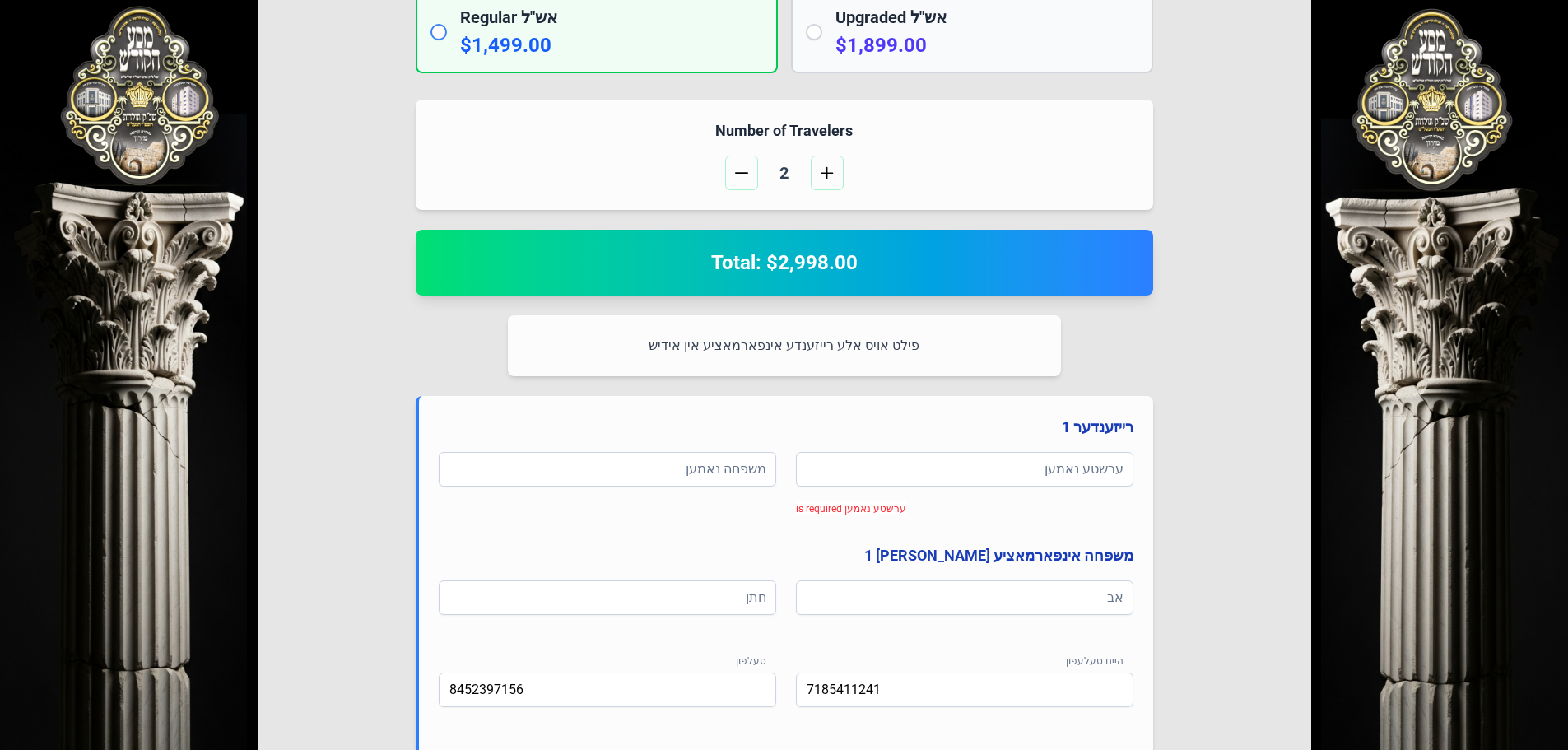
click at [847, 352] on p "פילט אויס אלע רייזענדע אינפארמאציע אין אידיש" at bounding box center [784, 345] width 513 height 21
click at [922, 488] on div "ערשטע נאמען ערשטע נאמען is required" at bounding box center [964, 478] width 337 height 53
click at [918, 479] on input at bounding box center [964, 469] width 337 height 35
type input "g"
click at [666, 473] on input at bounding box center [607, 469] width 337 height 35
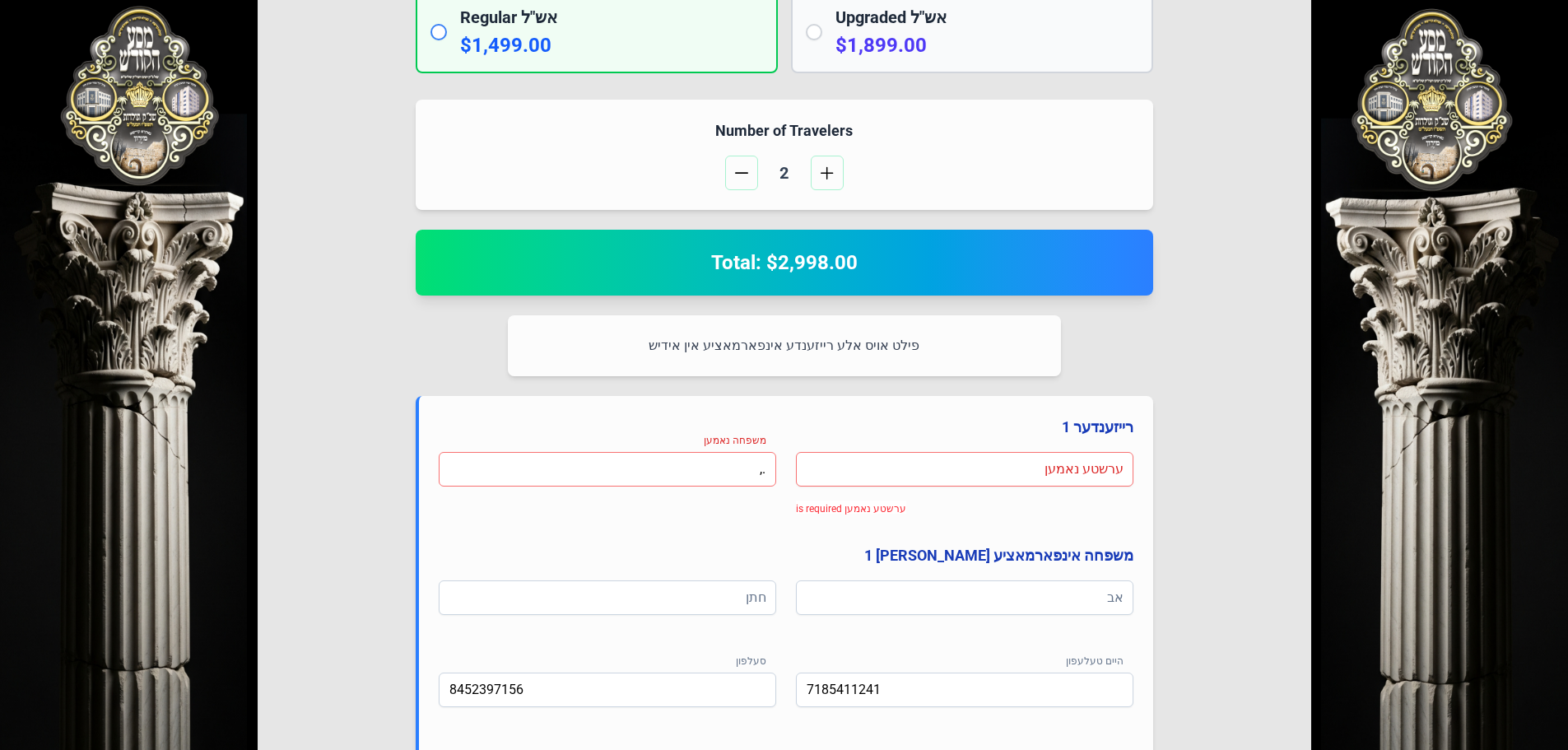
type input "."
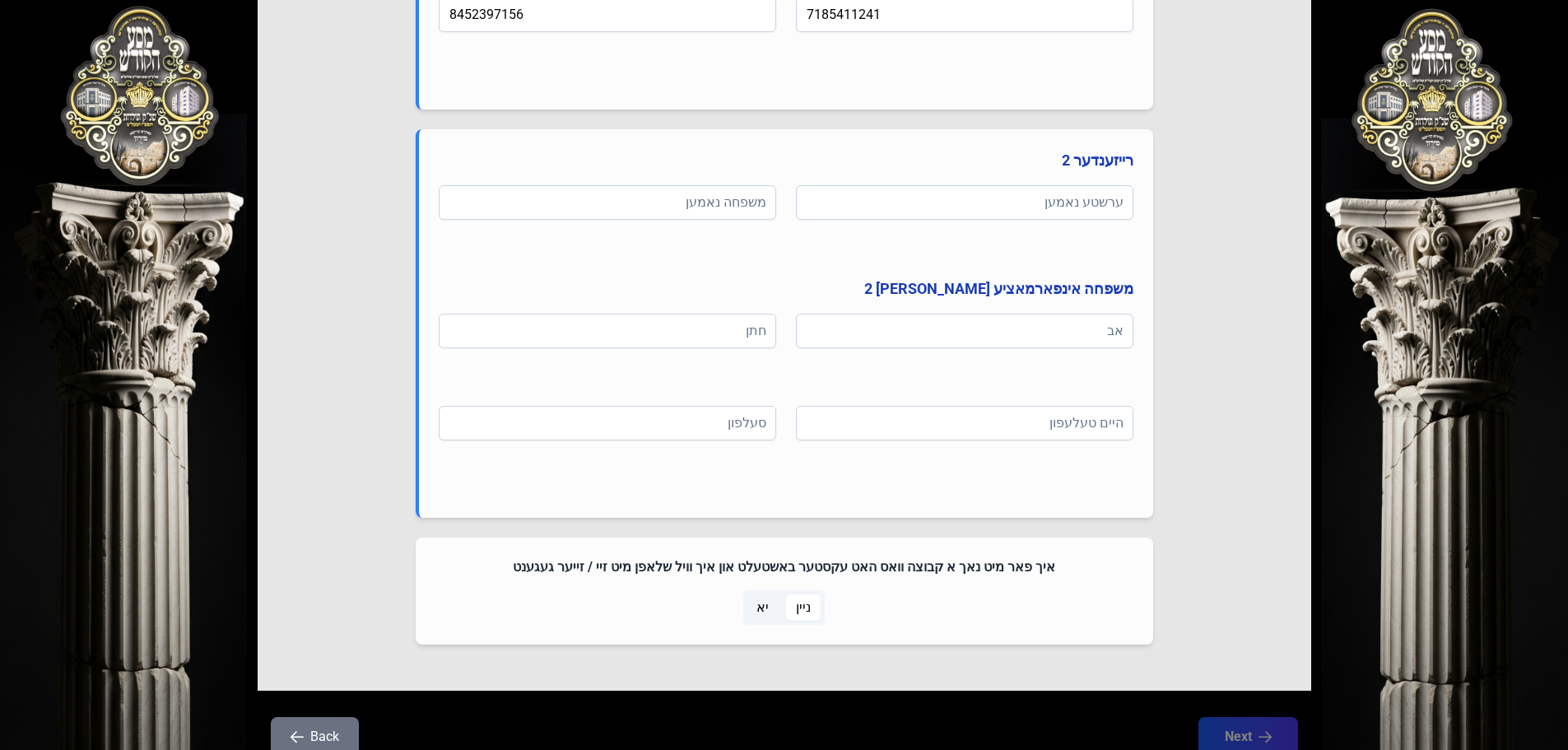
scroll to position [1220, 0]
